Goal: Feedback & Contribution: Leave review/rating

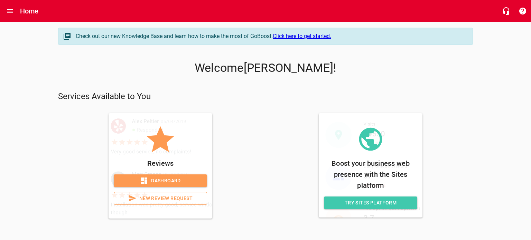
click at [171, 199] on span "New Review Request" at bounding box center [161, 198] width 82 height 9
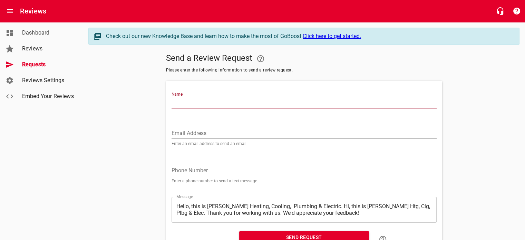
drag, startPoint x: 198, startPoint y: 99, endPoint x: 204, endPoint y: 99, distance: 5.5
click at [198, 99] on input "Name" at bounding box center [304, 102] width 265 height 11
type input "s"
type input "[PERSON_NAME]"
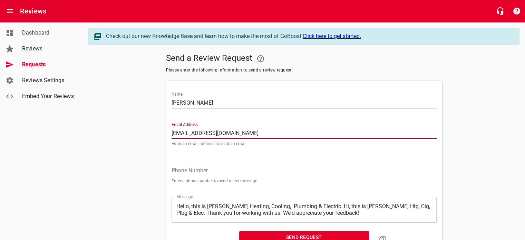
type input "[EMAIL_ADDRESS][DOMAIN_NAME]"
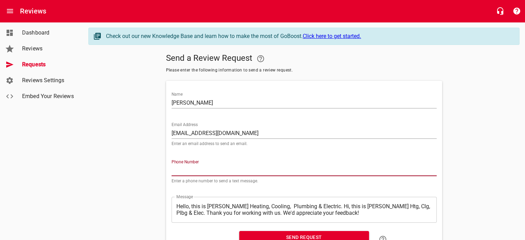
drag, startPoint x: 182, startPoint y: 168, endPoint x: 210, endPoint y: 171, distance: 28.5
click at [182, 168] on input "tel" at bounding box center [304, 170] width 265 height 11
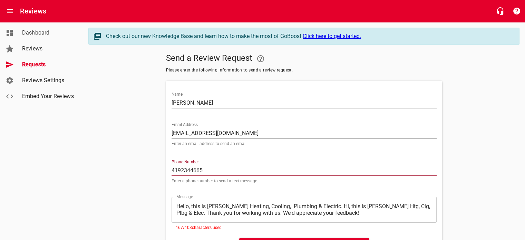
type input "4192344665"
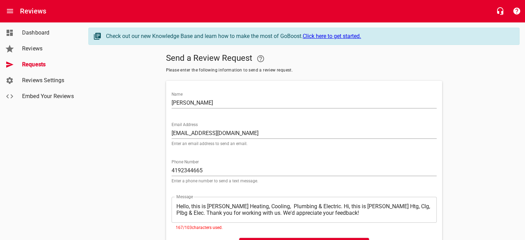
drag, startPoint x: 195, startPoint y: 199, endPoint x: 188, endPoint y: 201, distance: 7.3
click at [194, 199] on div "​ Hello, this is [PERSON_NAME] Heating, Cooling, Plumbing & Electric. Hi, this …" at bounding box center [304, 210] width 265 height 26
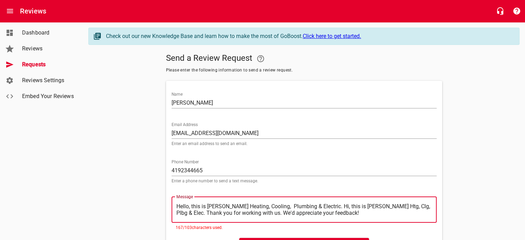
drag, startPoint x: 178, startPoint y: 206, endPoint x: 319, endPoint y: 206, distance: 141.6
click at [319, 206] on textarea "Hello, this is [PERSON_NAME] Heating, Cooling, Plumbing & Electric. Hi, this is…" at bounding box center [305, 209] width 256 height 13
type textarea ". Hi, this is [PERSON_NAME] Htg, Clg, Plbg & Elec. Thank you for working with u…"
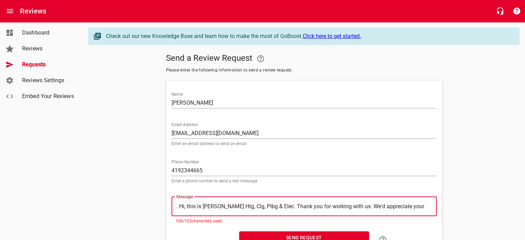
type textarea "Hi, this is [PERSON_NAME] Htg, Clg, Plbg & Elec. Thank you for working with us.…"
click at [223, 232] on div at bounding box center [203, 240] width 68 height 22
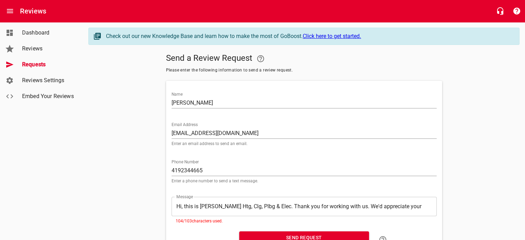
click at [277, 235] on span "Send Request" at bounding box center [304, 237] width 119 height 9
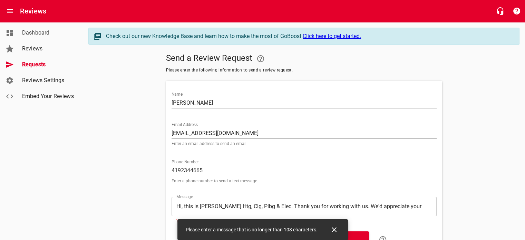
click at [269, 170] on input "4192344665" at bounding box center [304, 170] width 265 height 11
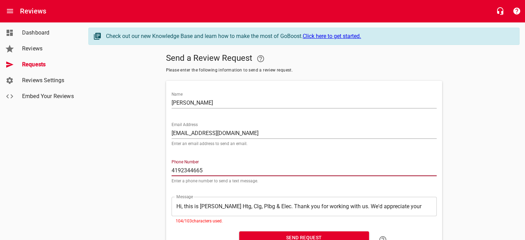
click at [182, 204] on textarea "Hi, this is [PERSON_NAME] Htg, Clg, Plbg & Elec. Thank you for working with us.…" at bounding box center [305, 206] width 256 height 7
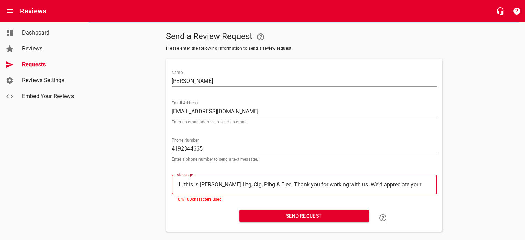
scroll to position [34, 0]
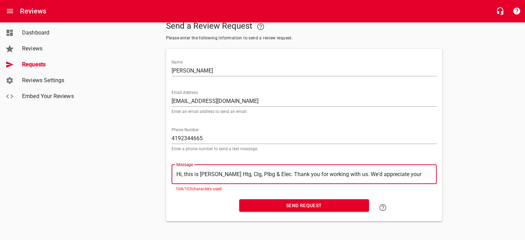
type textarea "Hi this is [PERSON_NAME] Htg, Clg, Plbg & Elec. Thank you for working with us. …"
click at [284, 201] on span "Send Request" at bounding box center [304, 205] width 119 height 9
